Goal: Task Accomplishment & Management: Complete application form

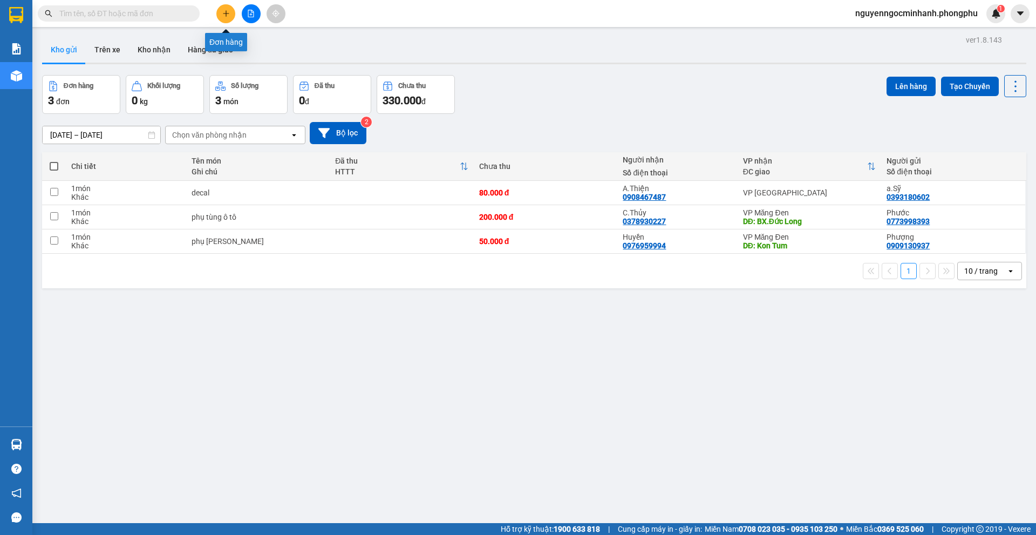
click at [229, 14] on icon "plus" at bounding box center [226, 14] width 8 height 8
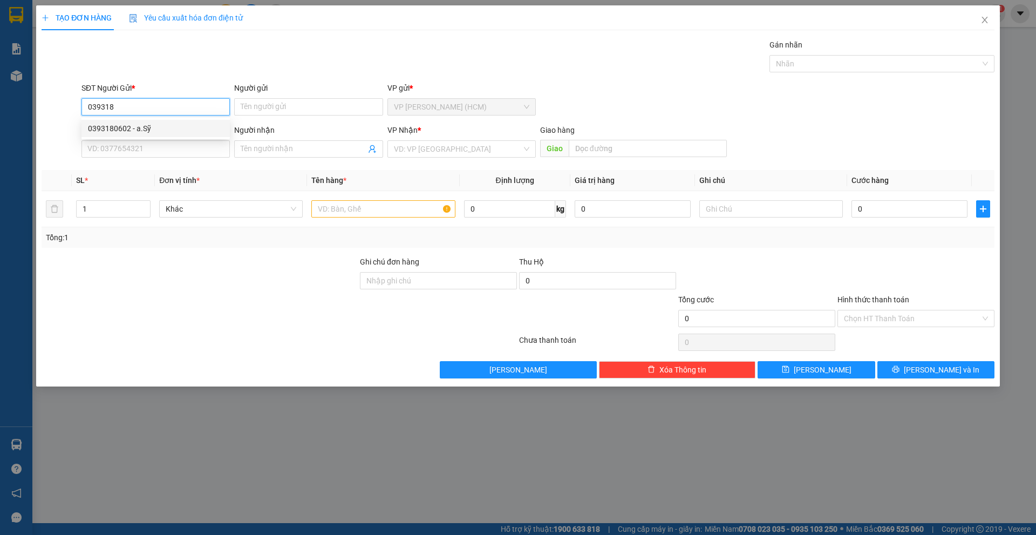
click at [146, 126] on div "0393180602 - a.Sỹ" at bounding box center [155, 129] width 135 height 12
type input "0393180602"
type input "a.Sỹ"
type input "0908467487"
type input "A.Thiện"
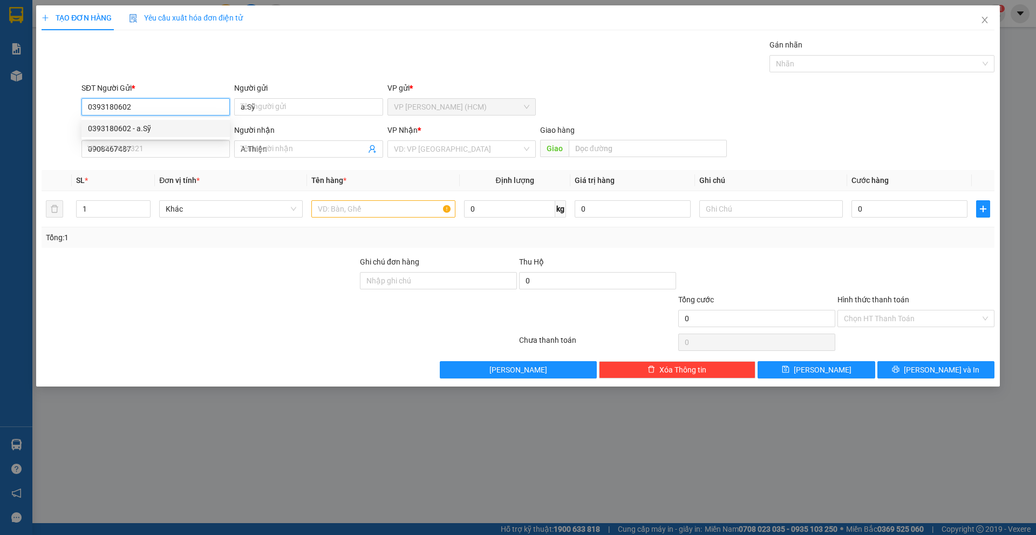
type input "80.000"
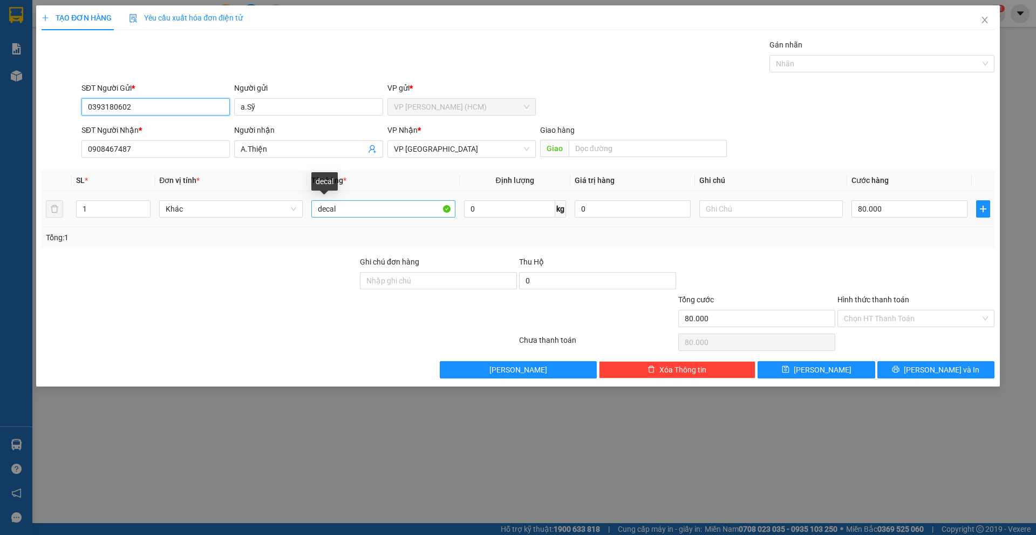
type input "0393180602"
drag, startPoint x: 388, startPoint y: 213, endPoint x: 265, endPoint y: 210, distance: 123.1
click at [265, 210] on tr "1 Khác decal 0 kg 0 80.000" at bounding box center [518, 209] width 953 height 36
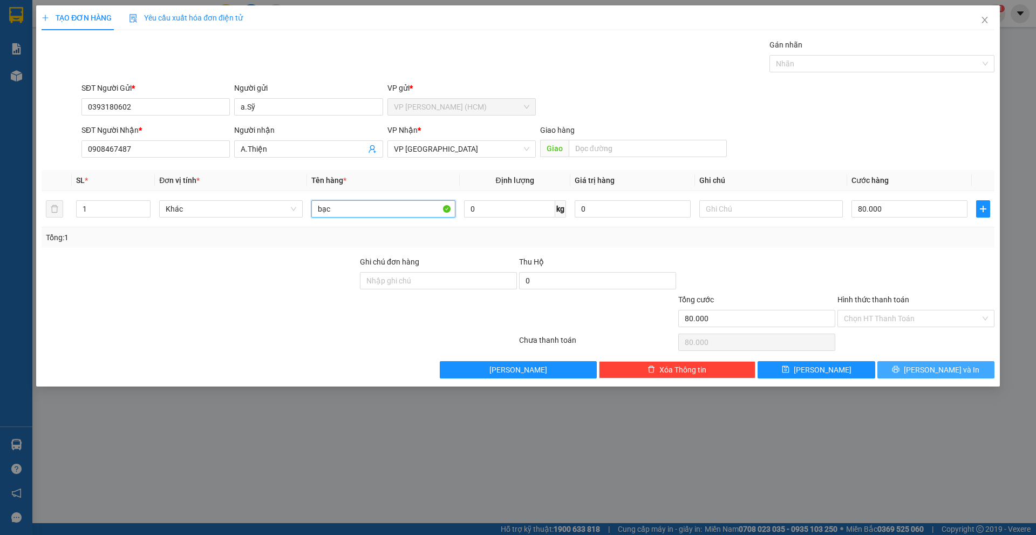
type input "bạc"
click at [908, 371] on button "Lưu và In" at bounding box center [936, 369] width 117 height 17
click at [888, 210] on input "80.000" at bounding box center [910, 208] width 116 height 17
type input "1"
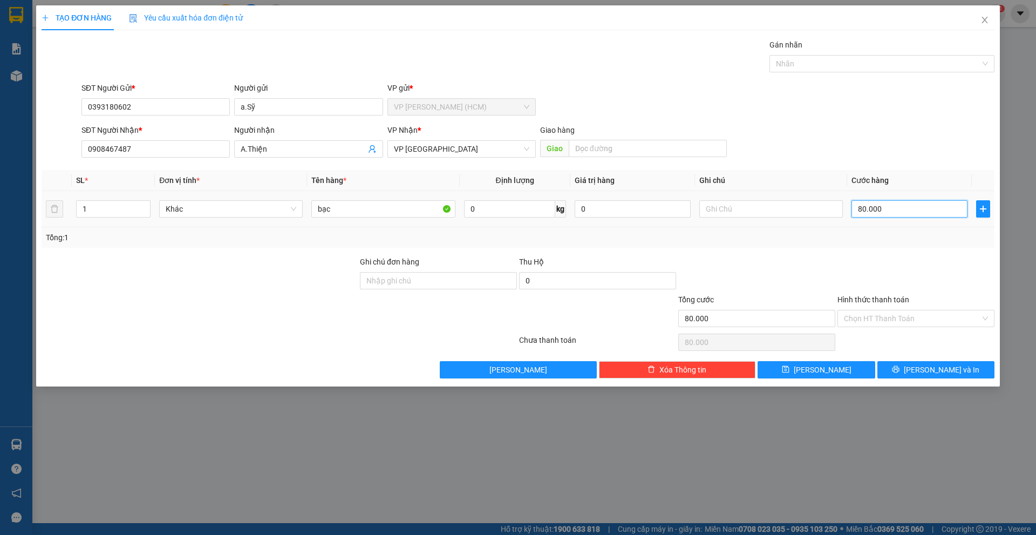
type input "1"
type input "10"
type input "100"
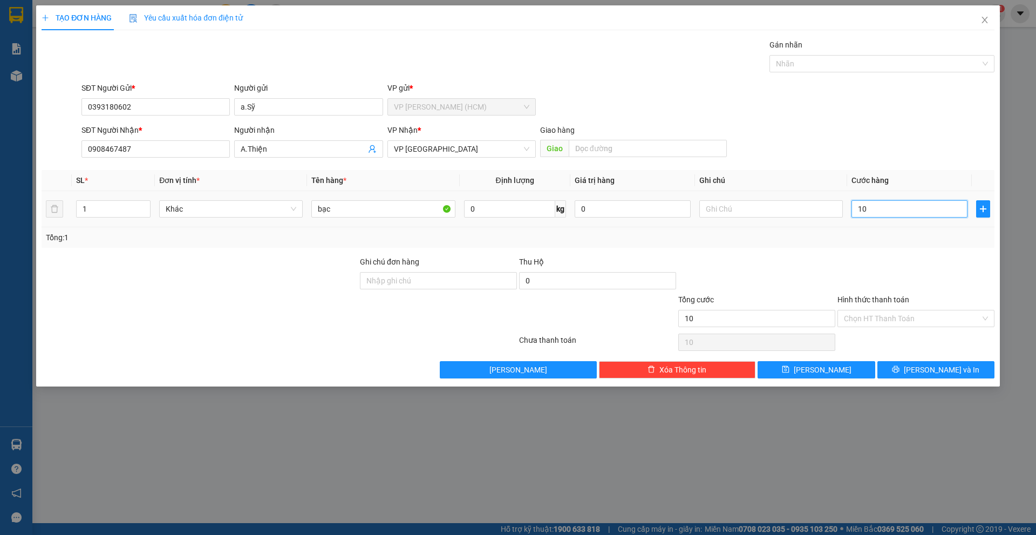
type input "100"
type input "1.000"
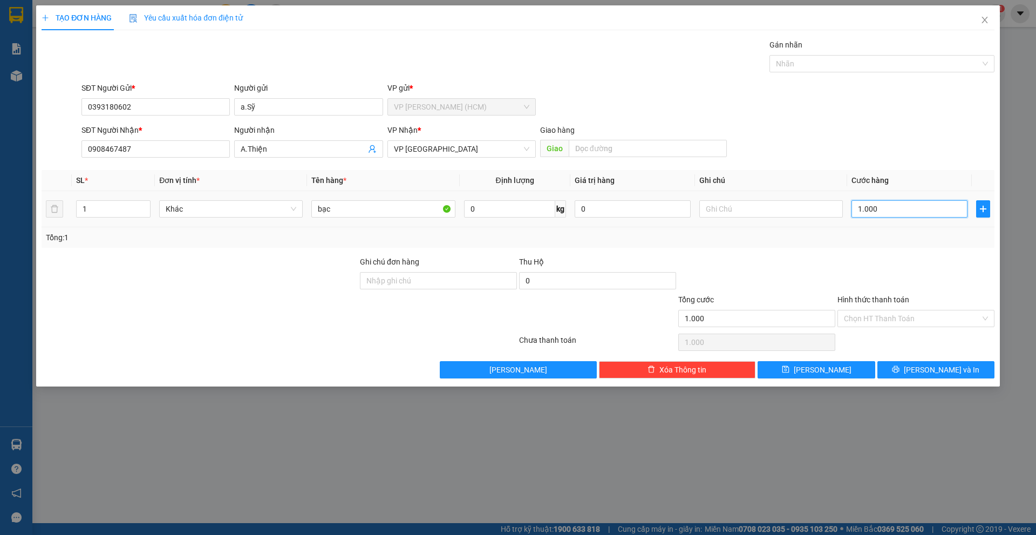
type input "10.000"
type input "100.000"
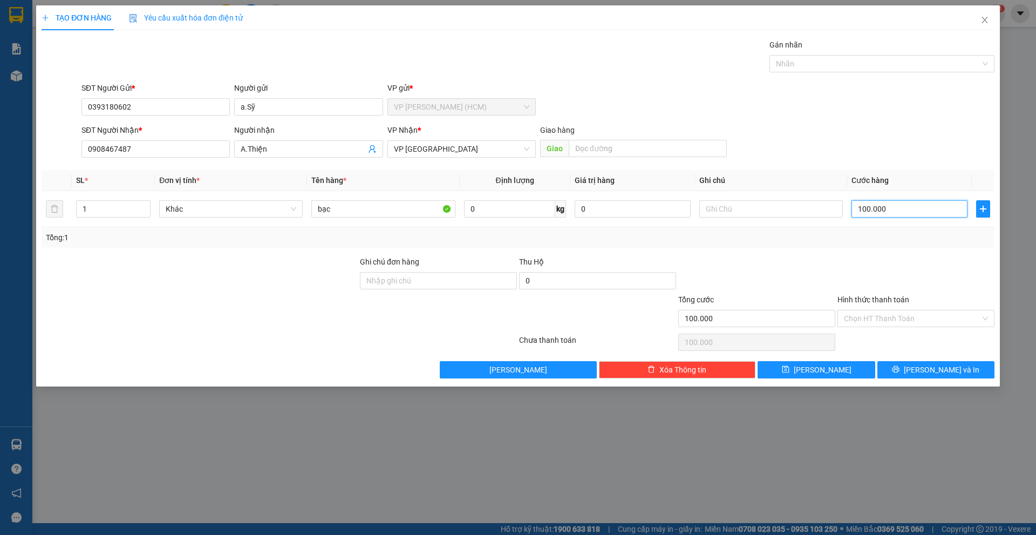
type input "100.000"
drag, startPoint x: 801, startPoint y: 258, endPoint x: 768, endPoint y: 230, distance: 43.3
click at [800, 258] on div at bounding box center [756, 275] width 159 height 38
click at [939, 372] on span "Lưu và In" at bounding box center [942, 370] width 76 height 12
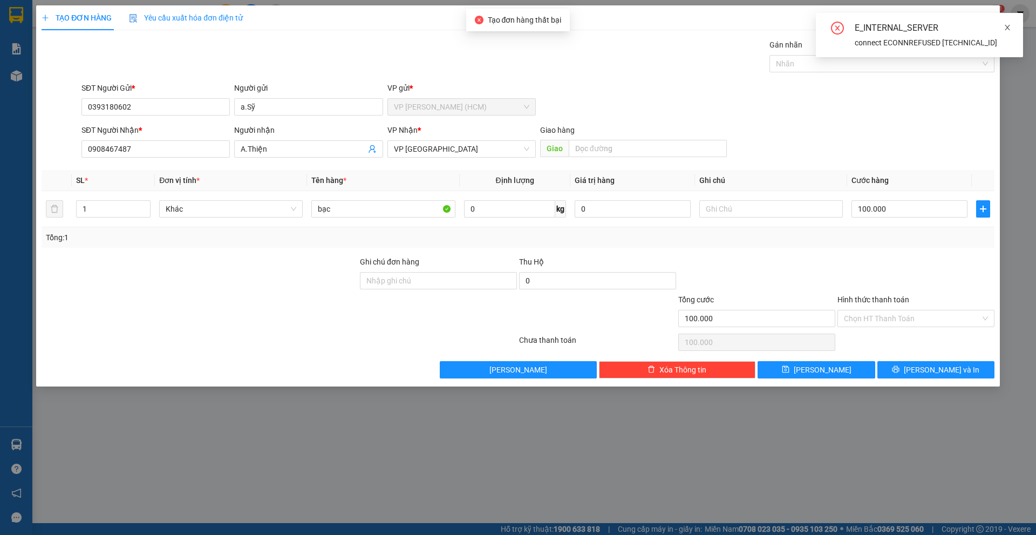
click at [1010, 25] on icon "close" at bounding box center [1008, 28] width 8 height 8
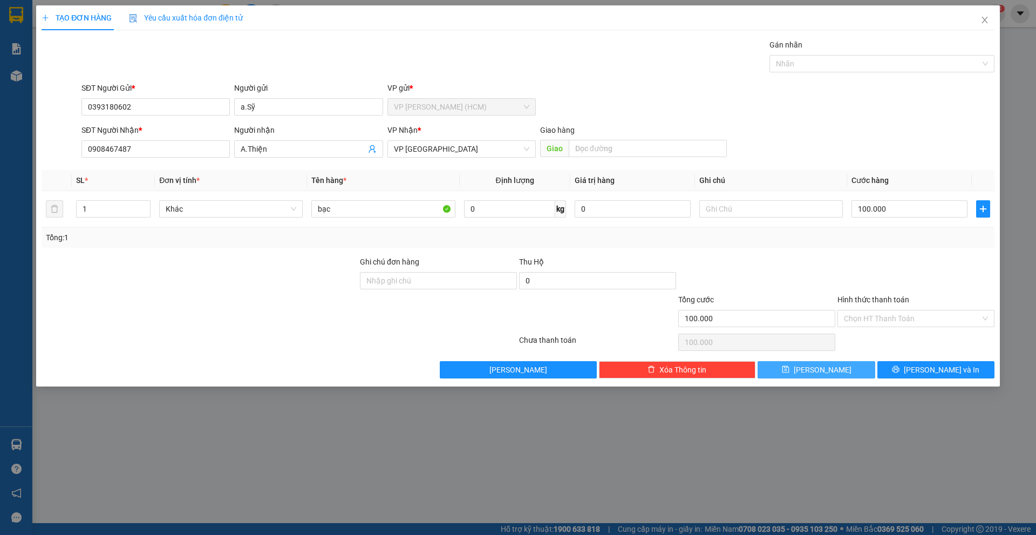
click at [812, 370] on button "Lưu" at bounding box center [816, 369] width 117 height 17
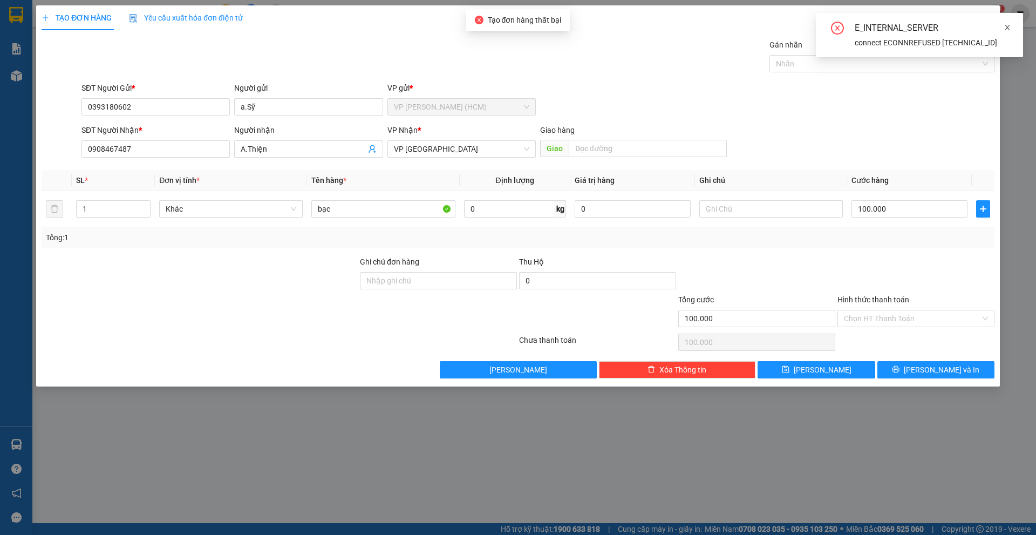
click at [1010, 24] on icon "close" at bounding box center [1008, 28] width 8 height 8
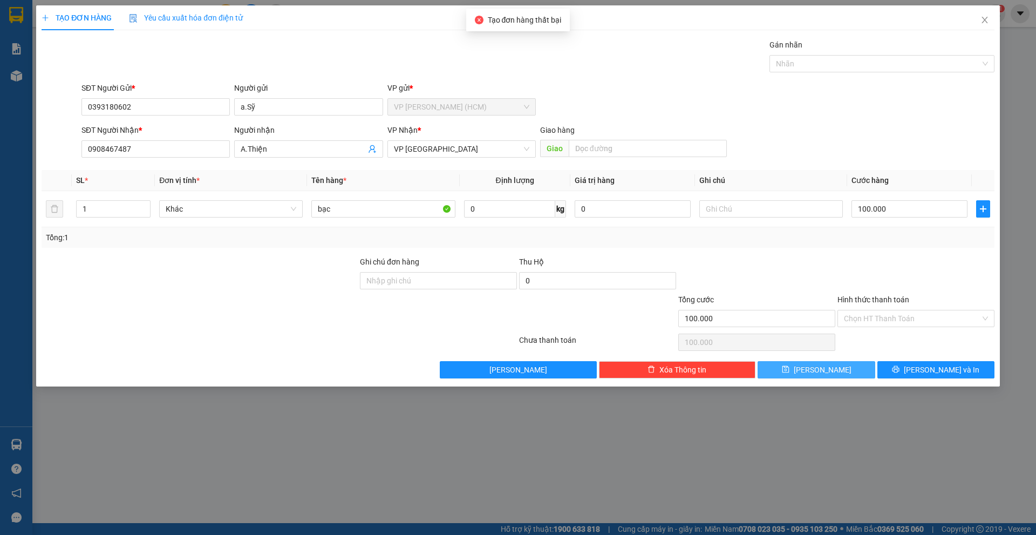
click at [817, 370] on span "Lưu" at bounding box center [823, 370] width 58 height 12
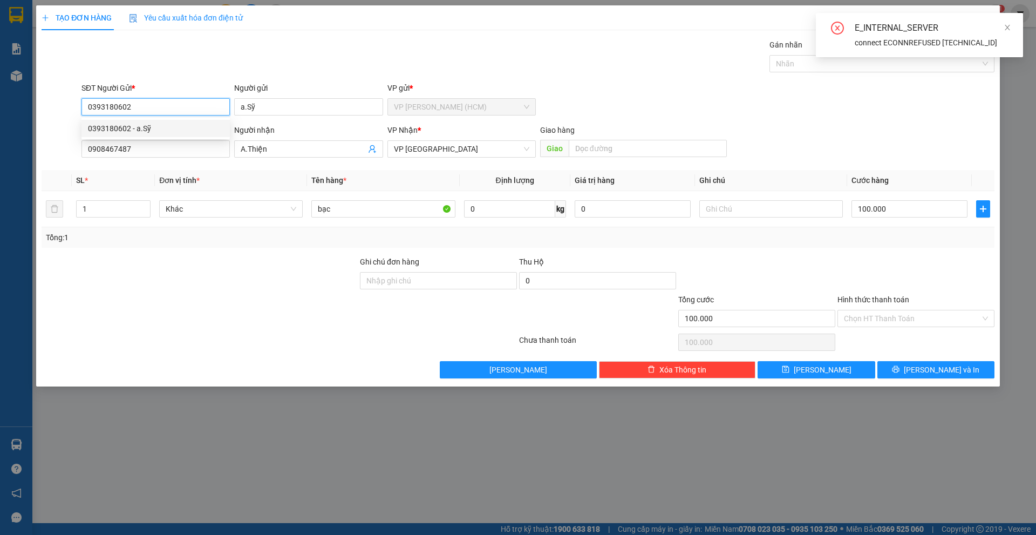
drag, startPoint x: 156, startPoint y: 108, endPoint x: 57, endPoint y: 120, distance: 99.5
click at [57, 120] on form "SĐT Người Gửi * 0393180602 Người gửi a.Sỹ VP gửi * VP Hoàng Văn Thụ (HCM) SĐT N…" at bounding box center [518, 122] width 953 height 80
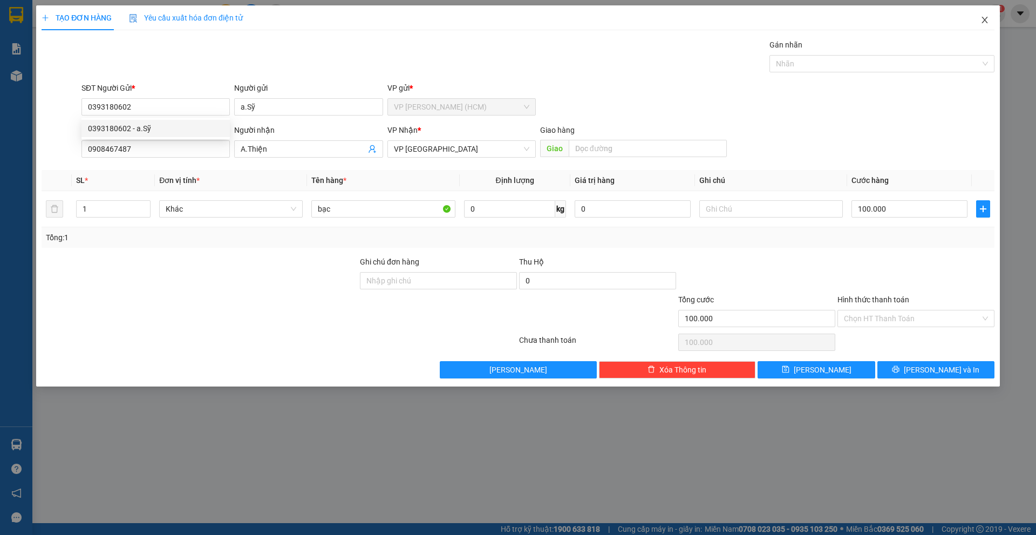
click at [987, 18] on icon "close" at bounding box center [985, 20] width 6 height 6
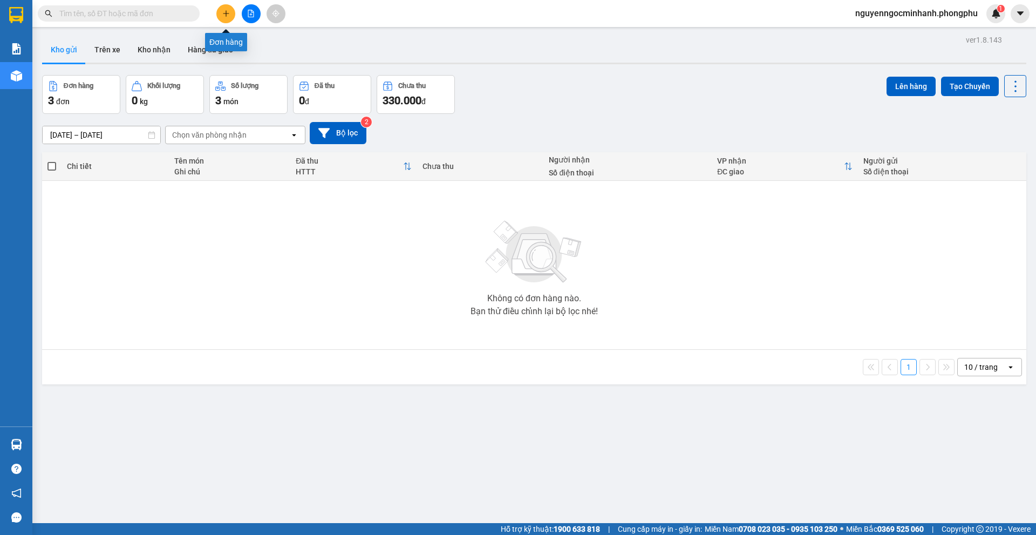
click at [227, 11] on icon "plus" at bounding box center [226, 14] width 8 height 8
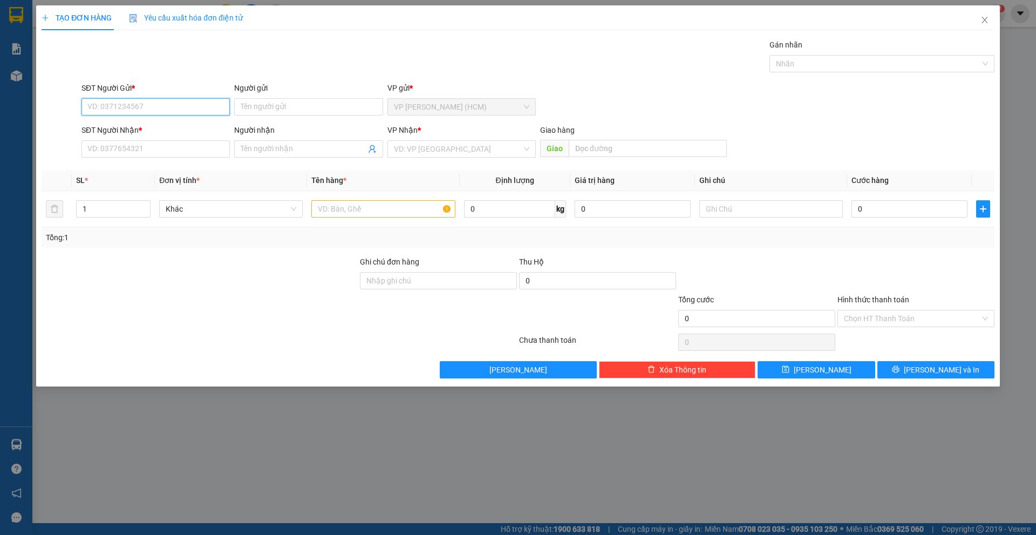
paste input "0393180602"
type input "0393180602"
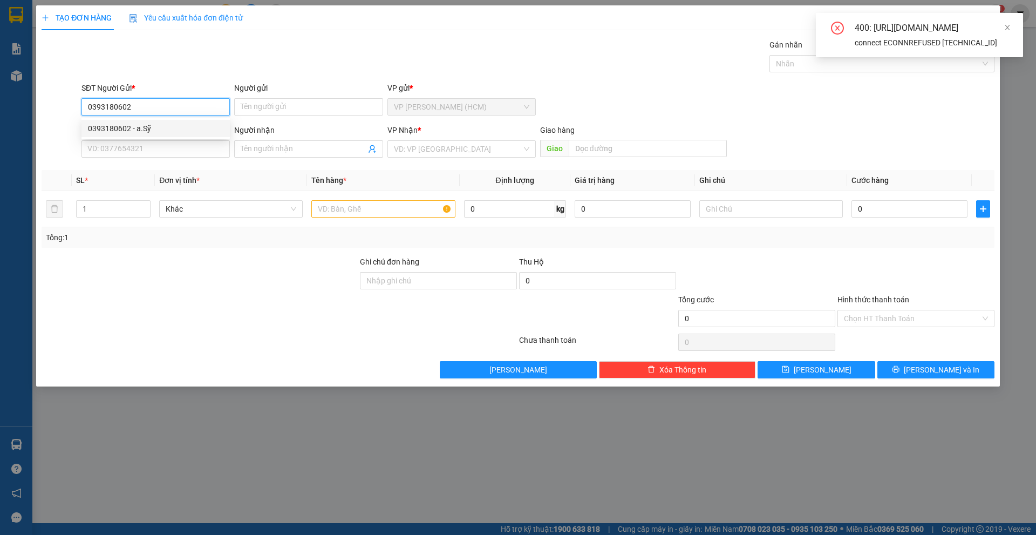
click at [172, 125] on div "0393180602 - a.Sỹ" at bounding box center [155, 129] width 135 height 12
type input "a.Sỹ"
type input "0908467487"
type input "A.Thiện"
type input "0393180602"
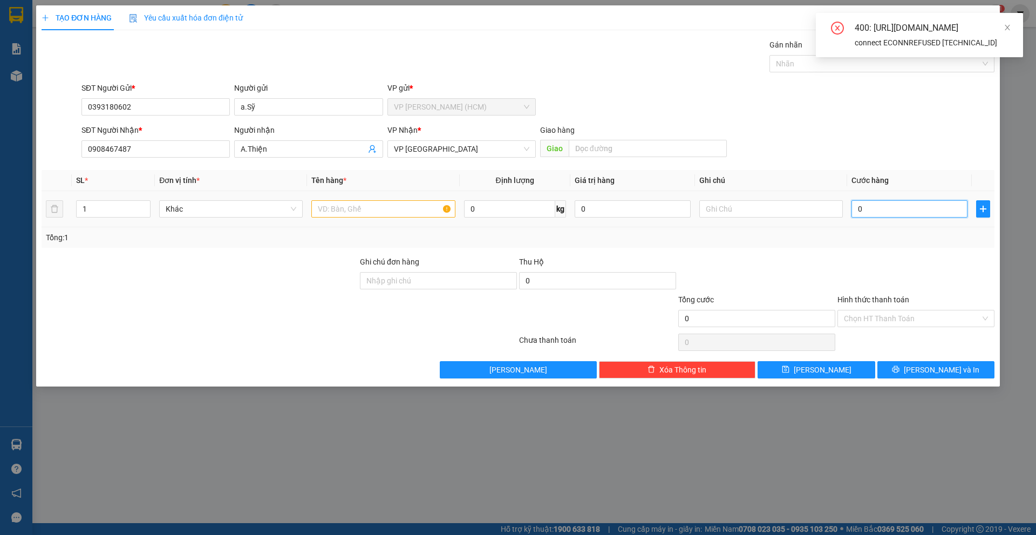
click at [887, 201] on input "0" at bounding box center [910, 208] width 116 height 17
type input "1"
type input "10"
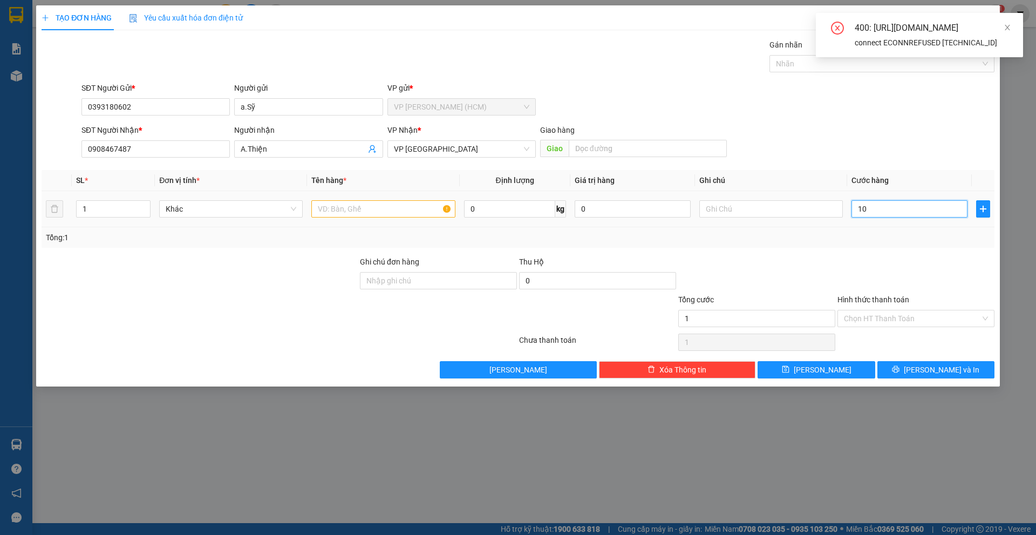
type input "10"
type input "100"
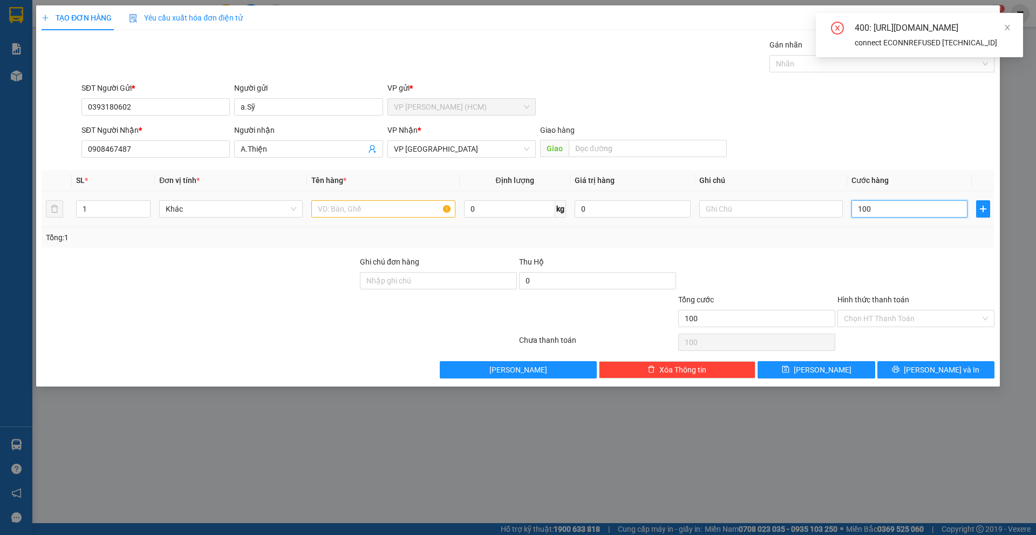
type input "1.000"
type input "10.000"
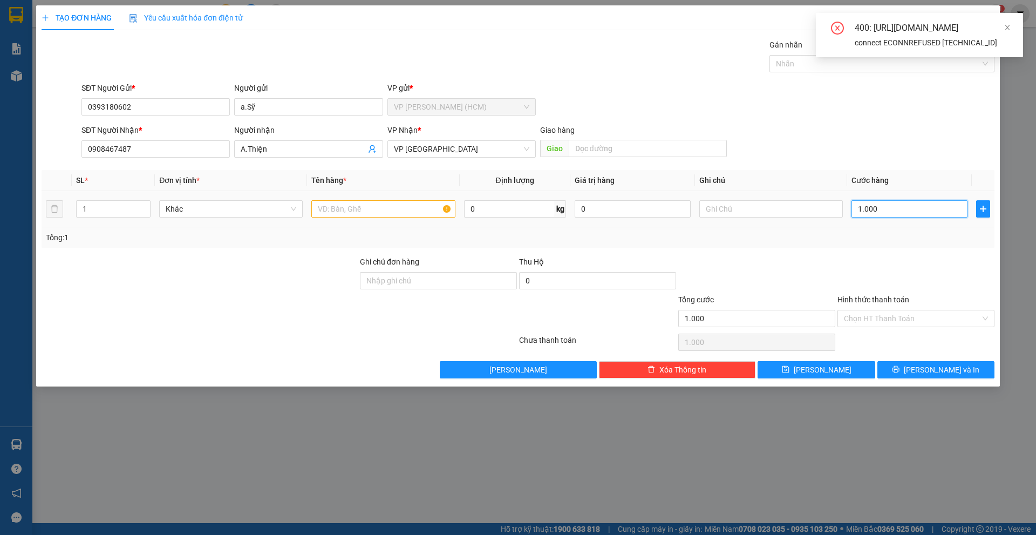
type input "10.000"
type input "100.000"
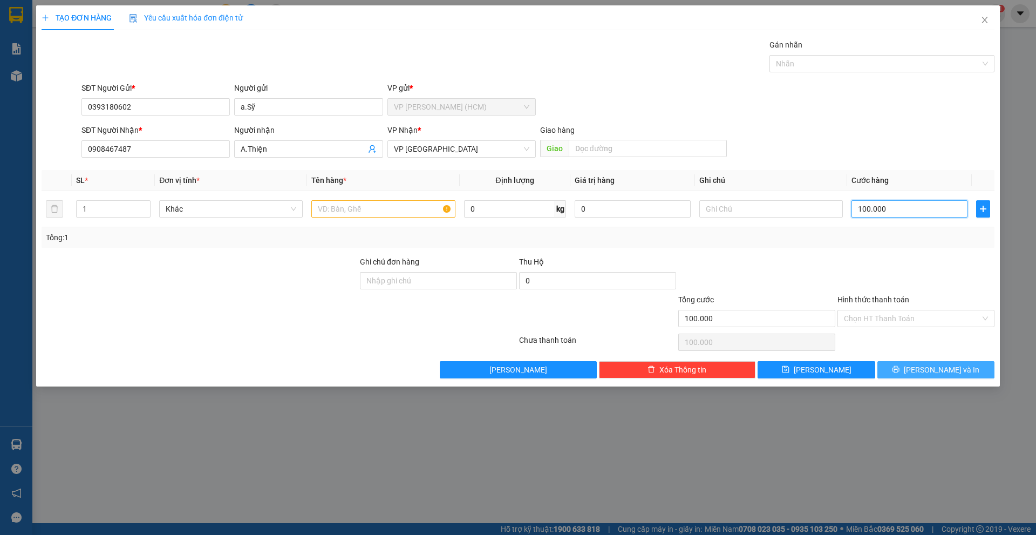
type input "100.000"
click at [904, 371] on button "[PERSON_NAME] và In" at bounding box center [936, 369] width 117 height 17
click at [388, 206] on input "text" at bounding box center [383, 208] width 144 height 17
type input "bạc"
click at [914, 372] on button "[PERSON_NAME] và In" at bounding box center [936, 369] width 117 height 17
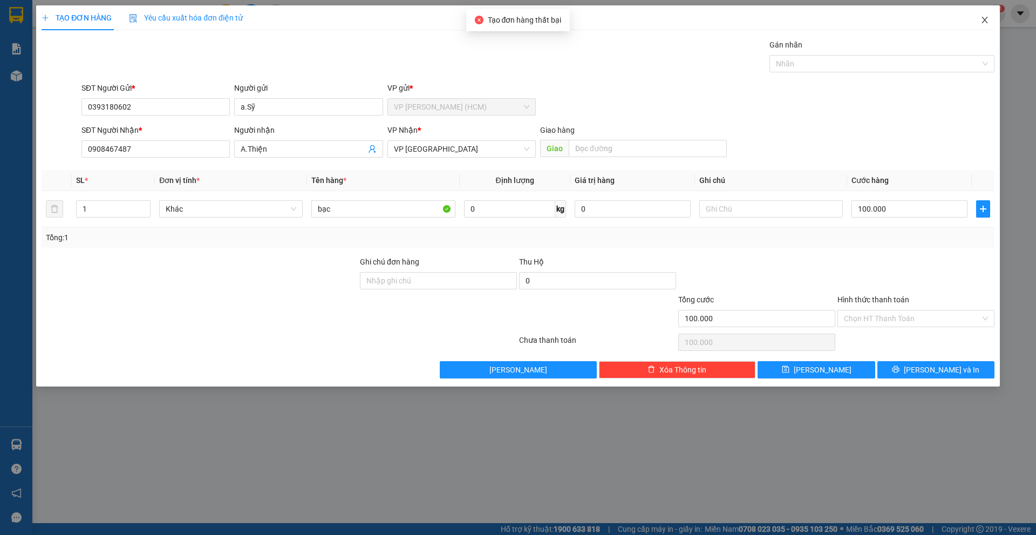
click at [989, 22] on icon "close" at bounding box center [985, 20] width 9 height 9
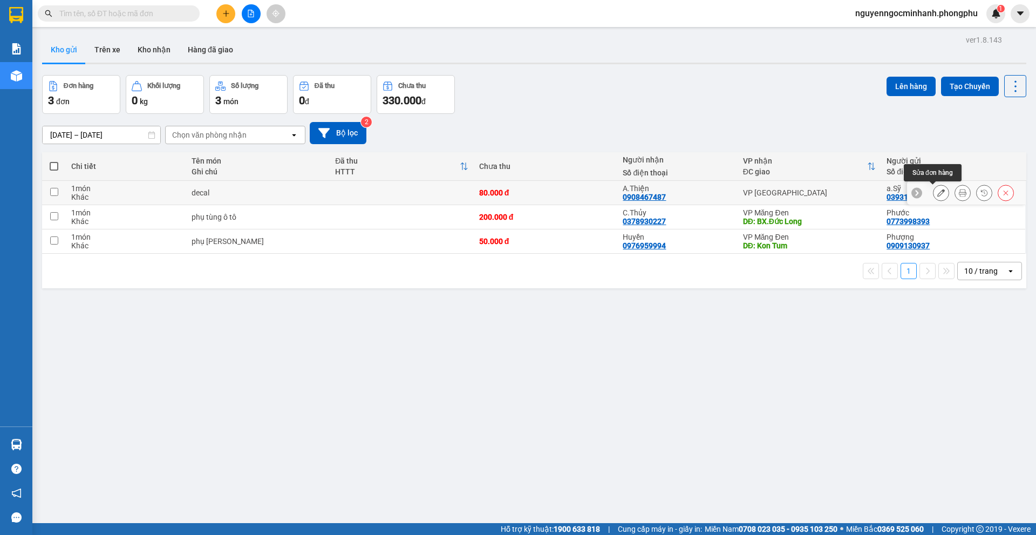
click at [934, 191] on button at bounding box center [941, 193] width 15 height 19
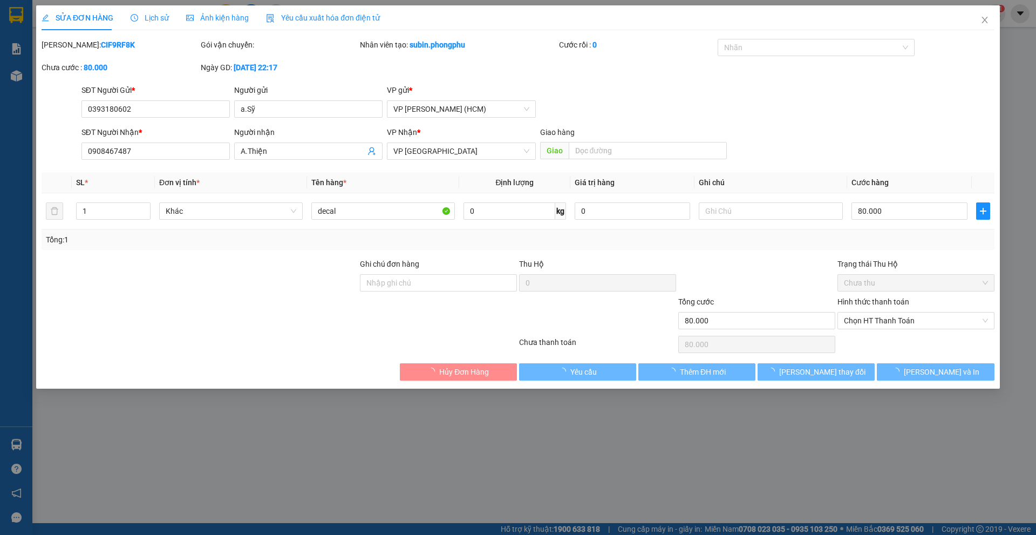
type input "0393180602"
type input "0908467487"
type input "80.000"
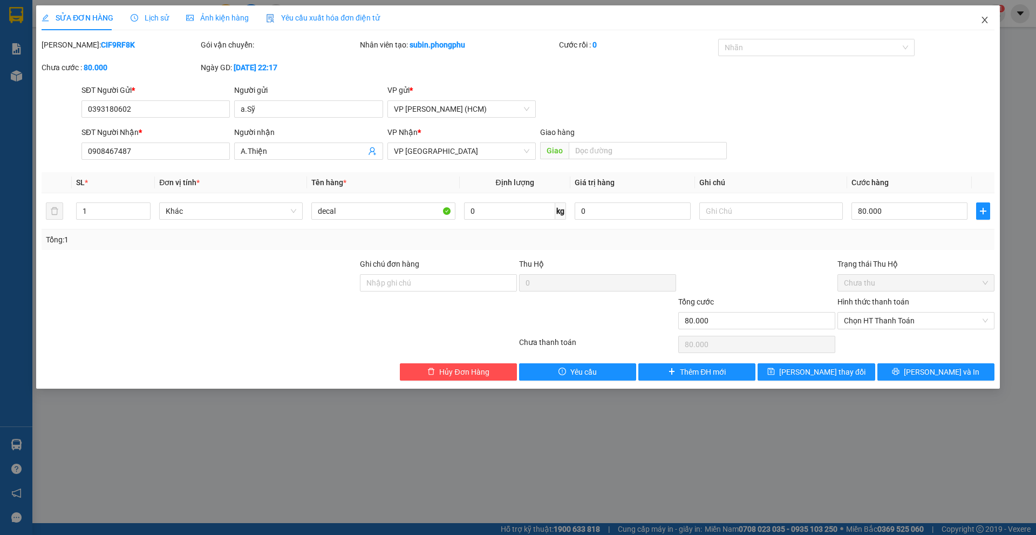
drag, startPoint x: 987, startPoint y: 22, endPoint x: 84, endPoint y: 28, distance: 903.0
click at [987, 23] on icon "close" at bounding box center [985, 20] width 6 height 6
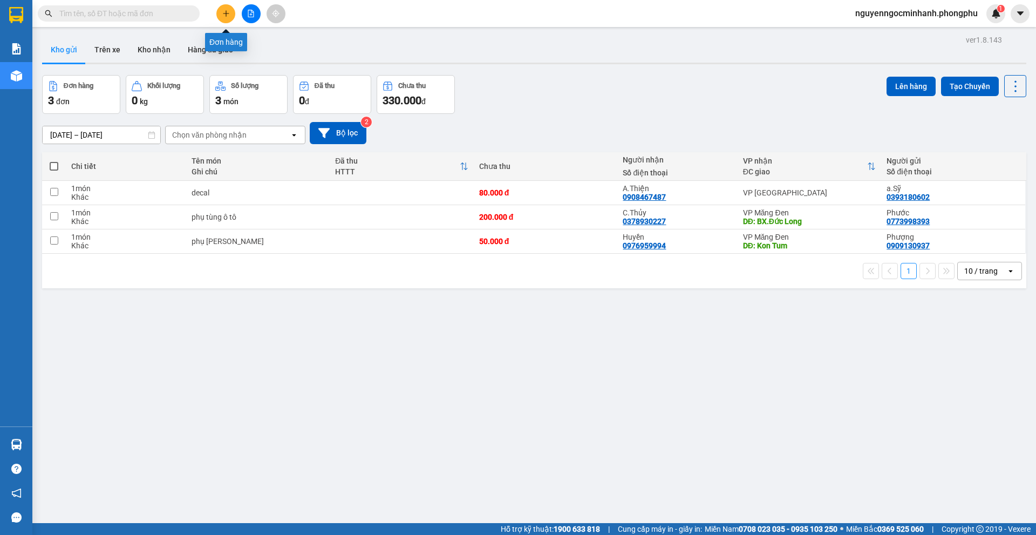
click at [228, 13] on icon "plus" at bounding box center [226, 14] width 8 height 8
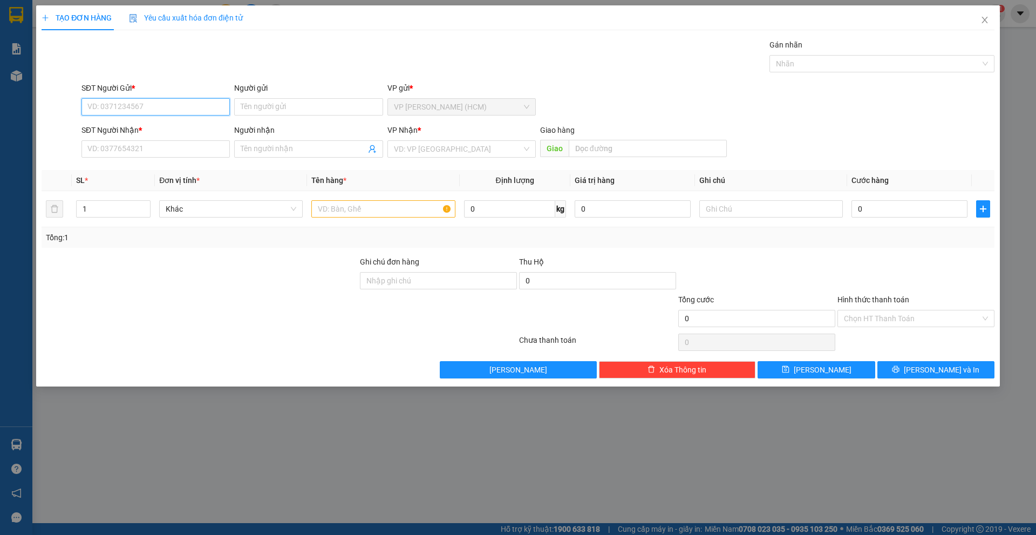
paste input "0393180602"
type input "0393180602"
click at [170, 132] on div "0393180602 - a.Sỹ" at bounding box center [155, 129] width 135 height 12
type input "a.Sỹ"
type input "0908467487"
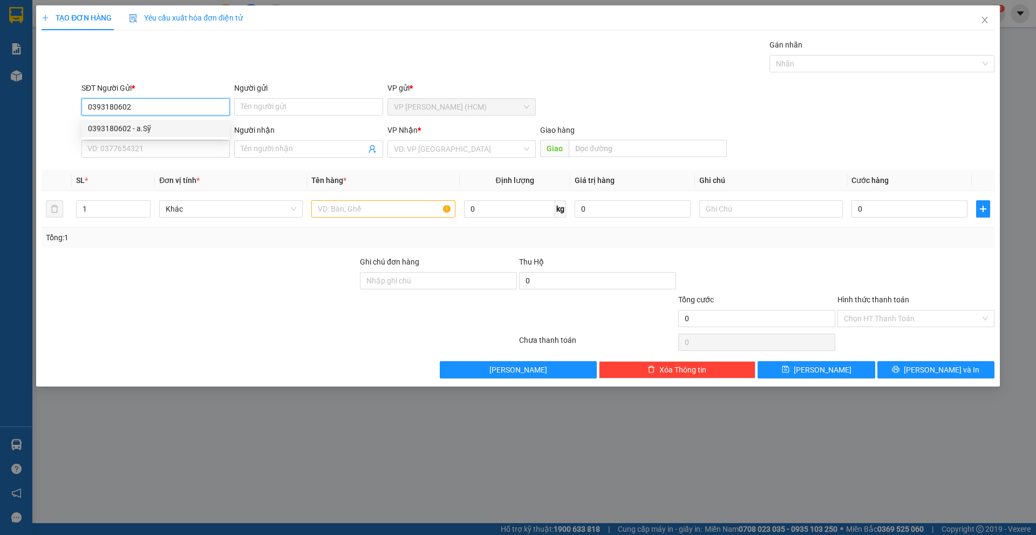
type input "A.Thiện"
type input "80.000"
type input "0393180602"
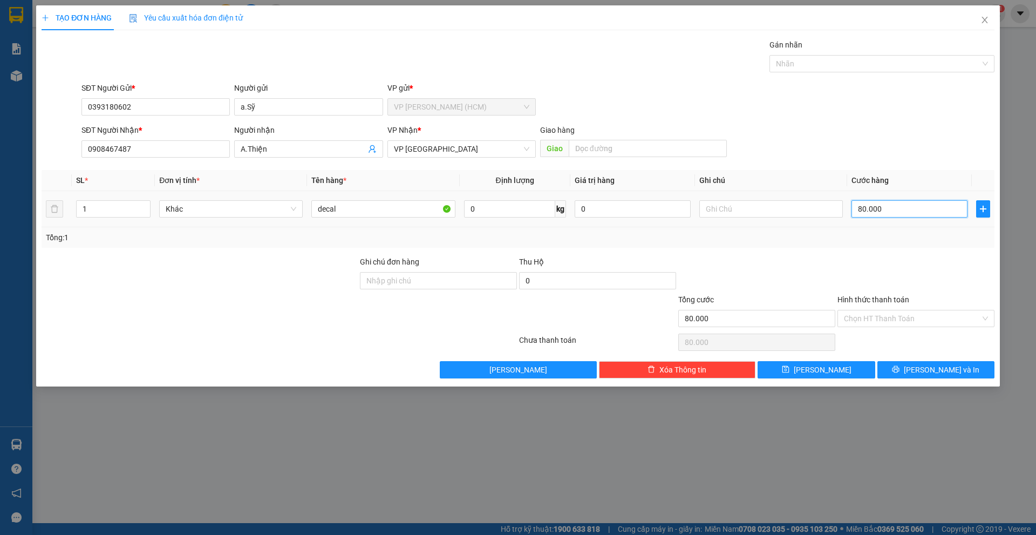
click at [881, 206] on input "80.000" at bounding box center [910, 208] width 116 height 17
type input "1"
type input "10"
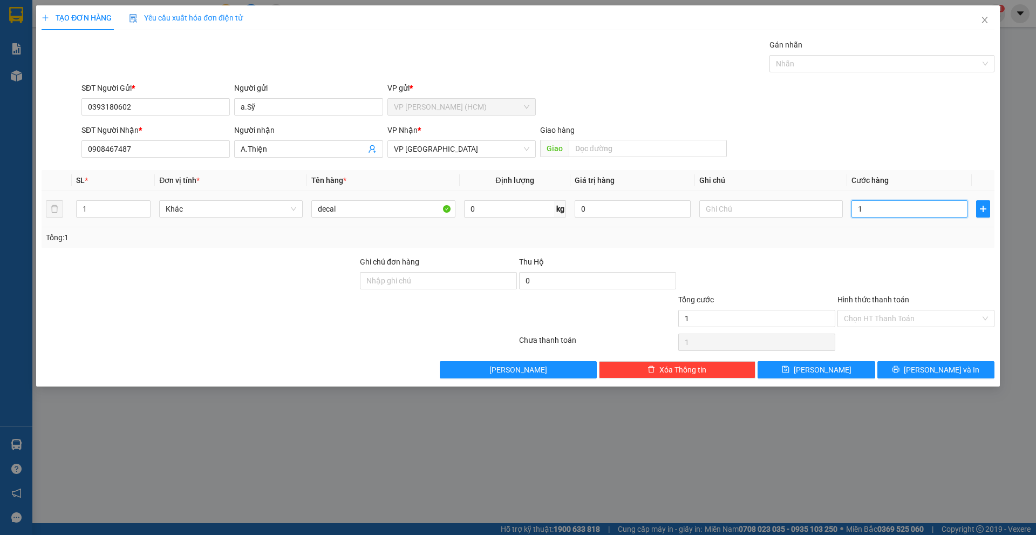
type input "10"
type input "100"
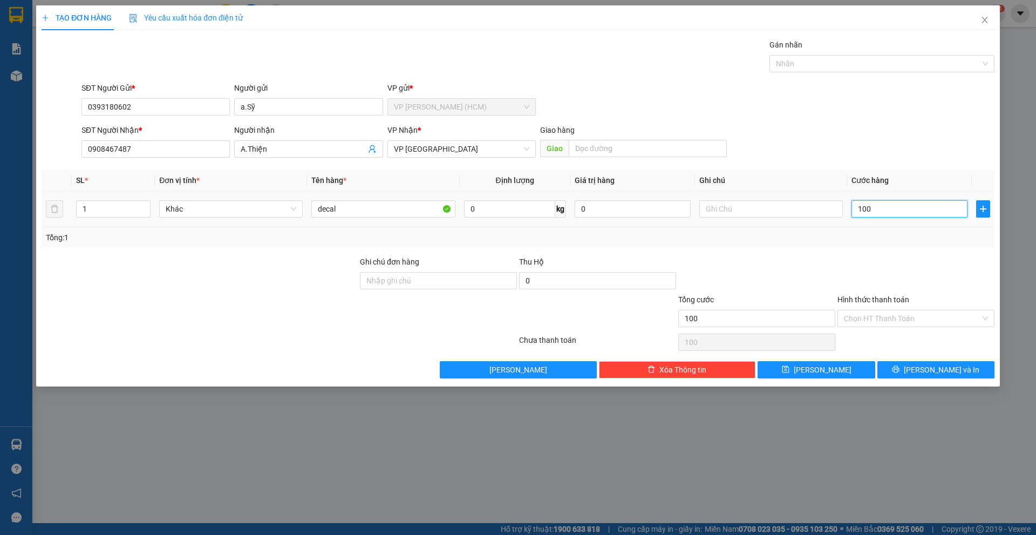
type input "1.000"
type input "10.000"
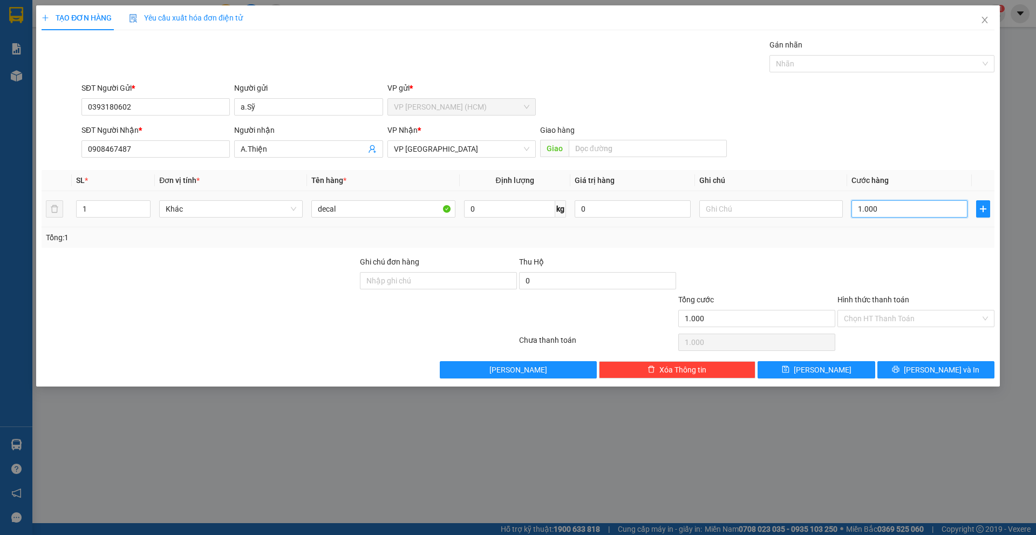
type input "10.000"
type input "100.000"
click at [900, 368] on icon "printer" at bounding box center [896, 369] width 8 height 8
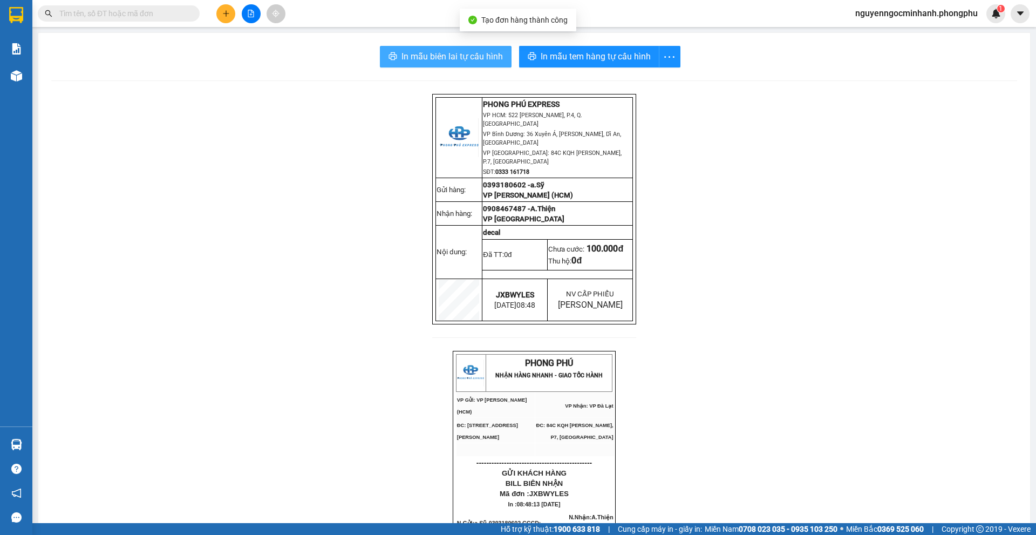
click at [470, 57] on span "In mẫu biên lai tự cấu hình" at bounding box center [452, 56] width 101 height 13
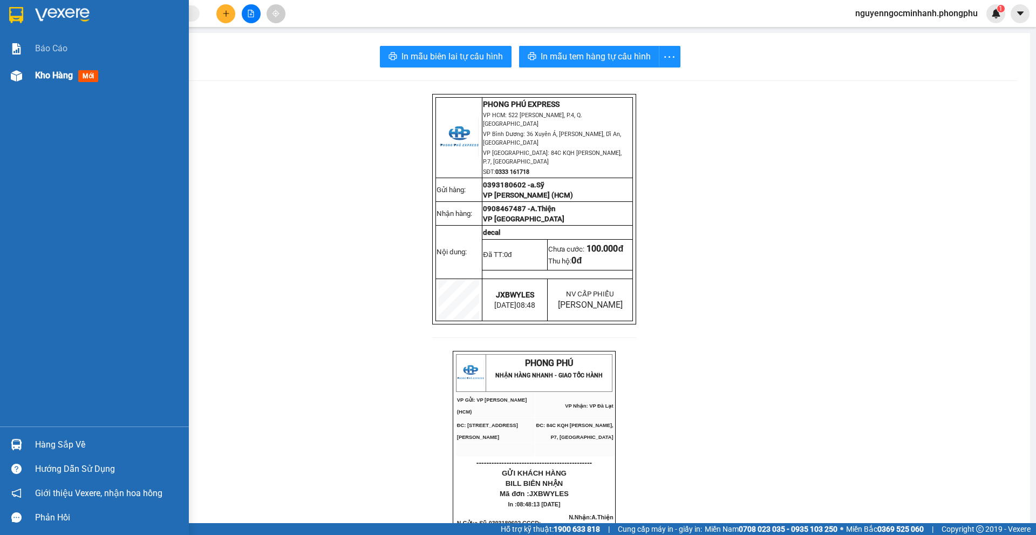
click at [60, 74] on span "Kho hàng" at bounding box center [54, 75] width 38 height 10
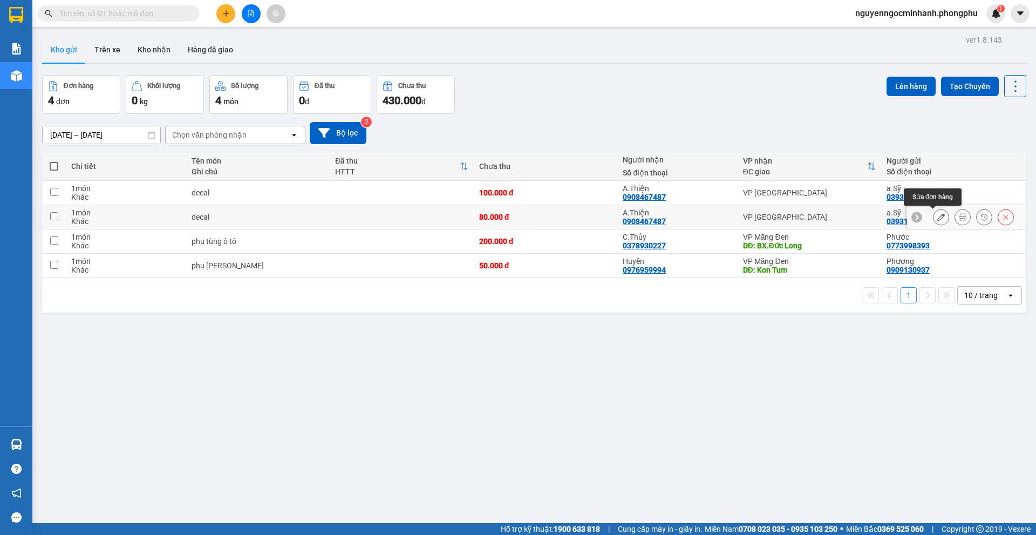
click at [935, 222] on button at bounding box center [941, 217] width 15 height 19
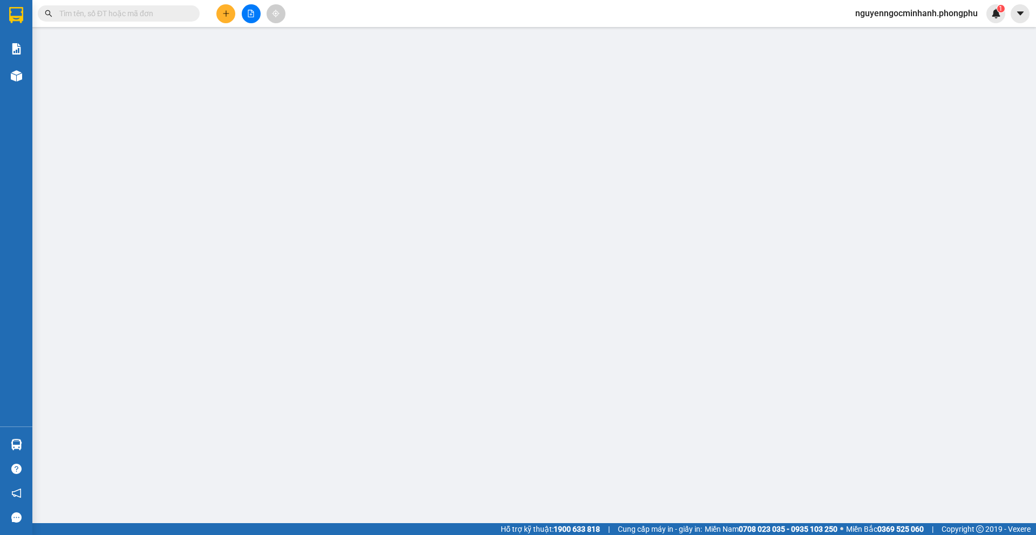
type input "0393180602"
type input "0908467487"
type input "80.000"
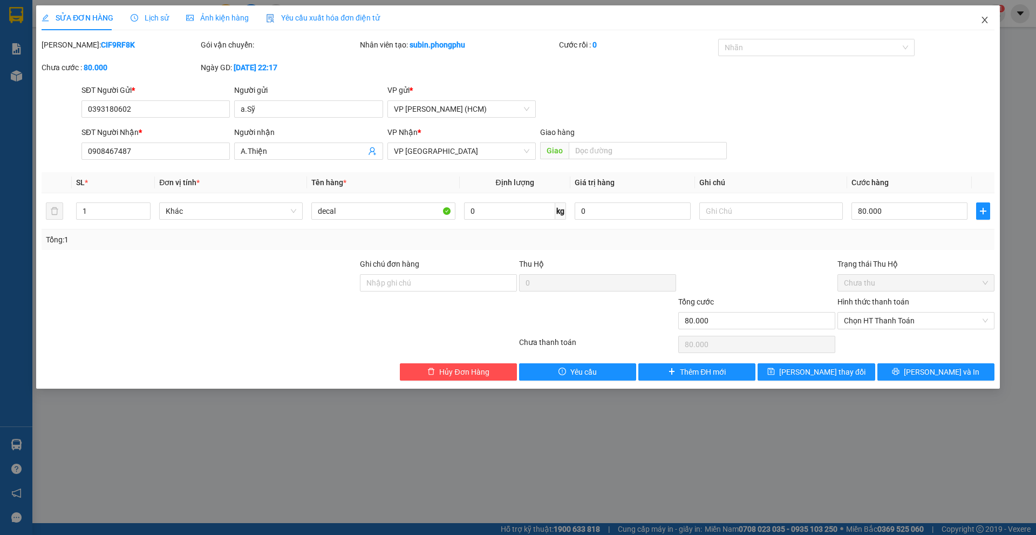
click at [984, 24] on icon "close" at bounding box center [985, 20] width 9 height 9
